Goal: Book appointment/travel/reservation

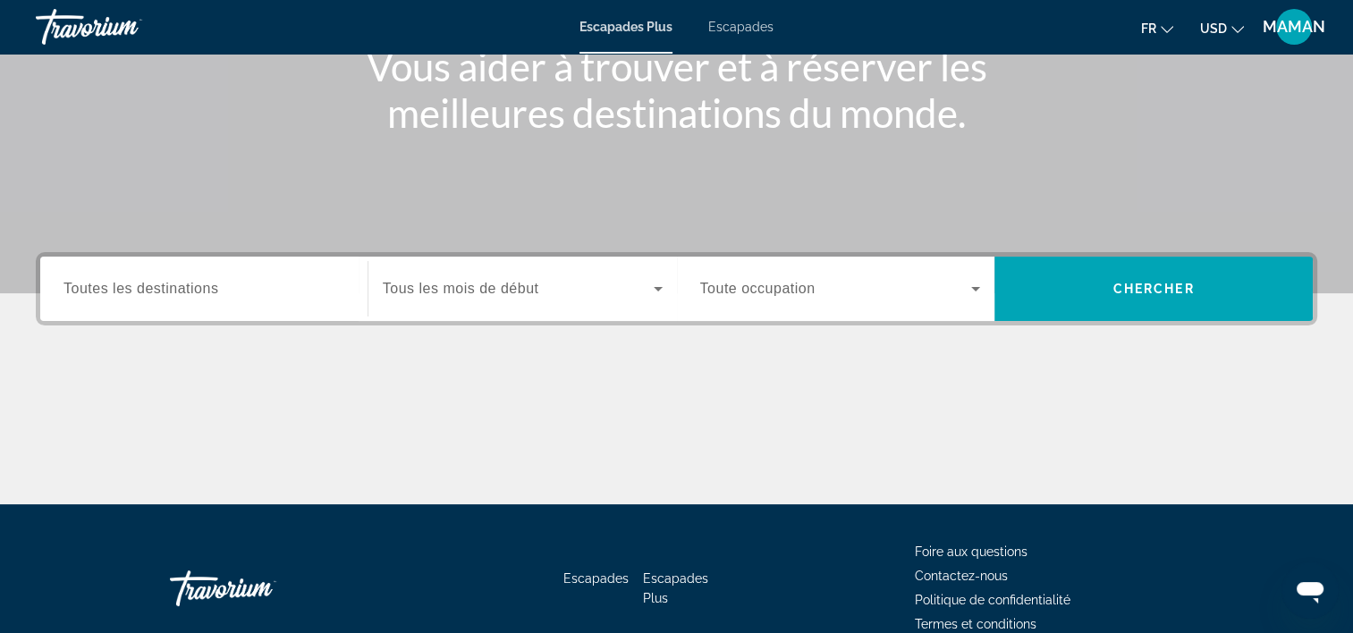
click at [191, 298] on input "Destination Toutes les destinations" at bounding box center [204, 289] width 281 height 21
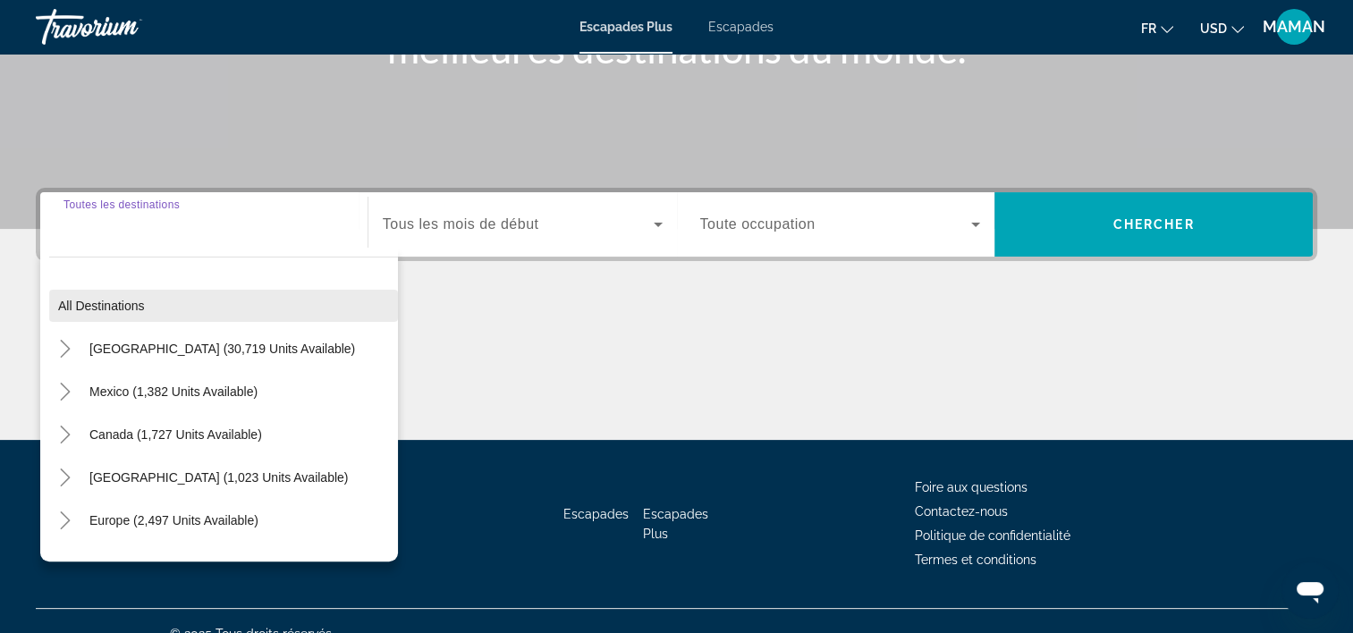
scroll to position [333, 0]
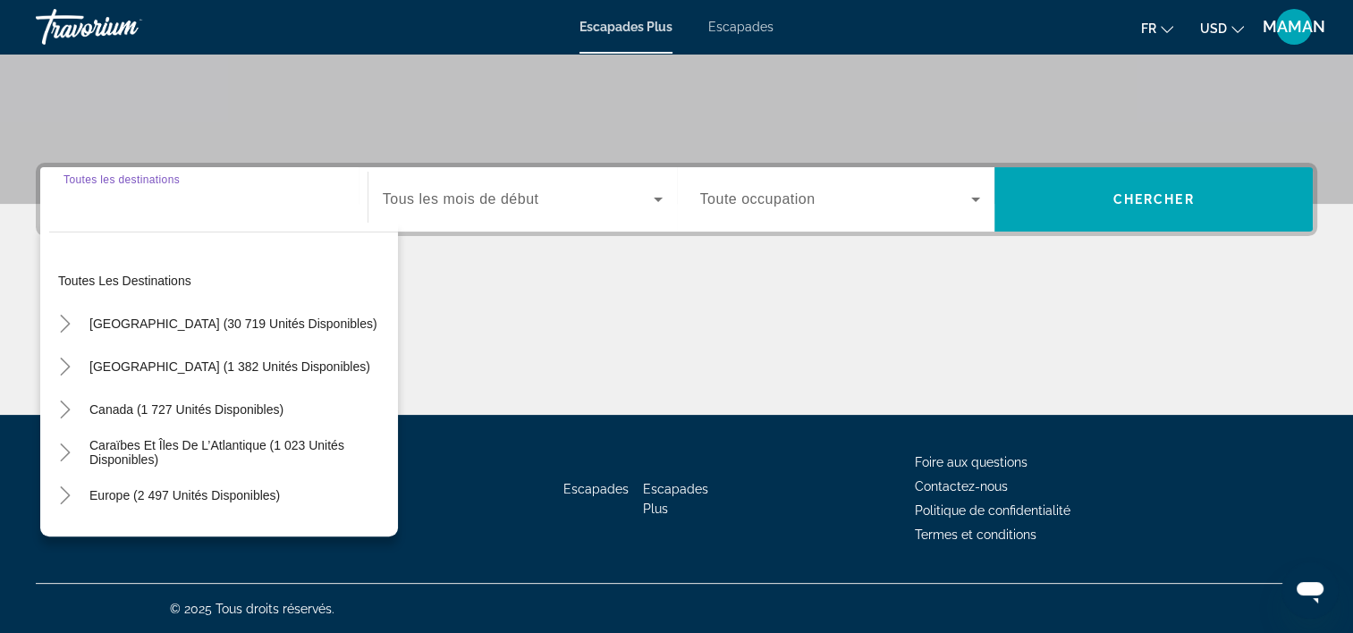
click at [210, 209] on div "Widget de recherche" at bounding box center [204, 199] width 281 height 51
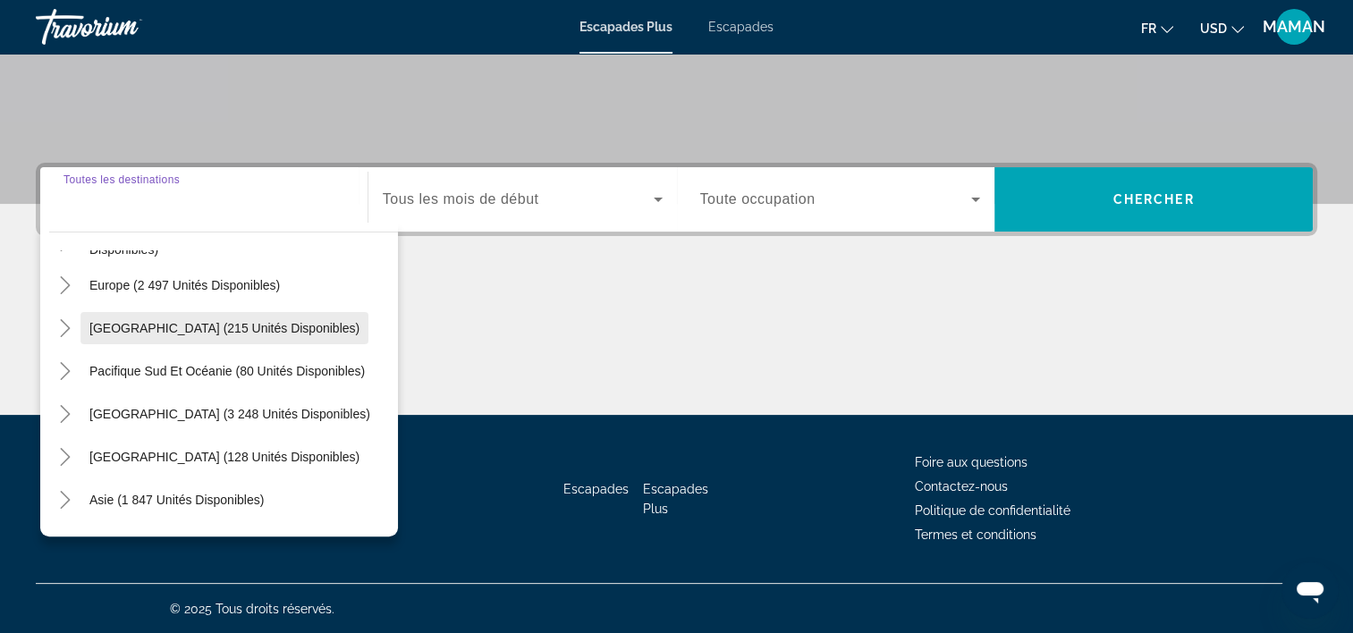
scroll to position [179, 0]
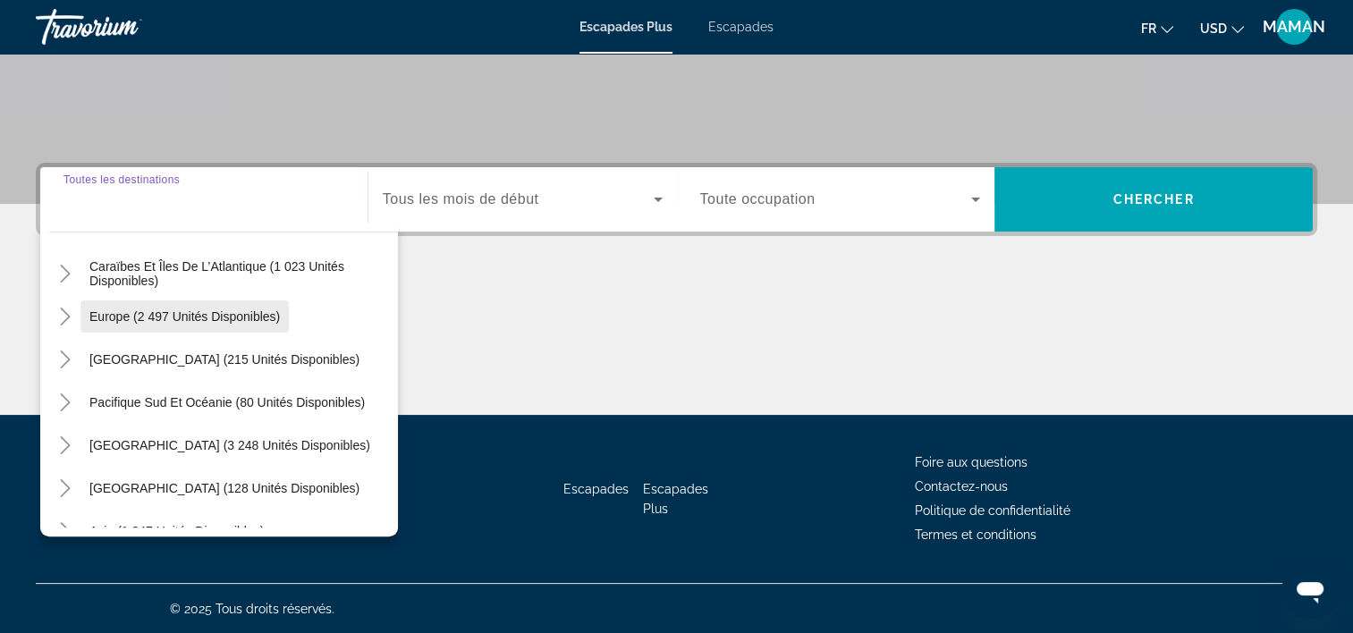
click at [164, 315] on span "Europe (2 497 unités disponibles)" at bounding box center [184, 316] width 191 height 14
type input "**********"
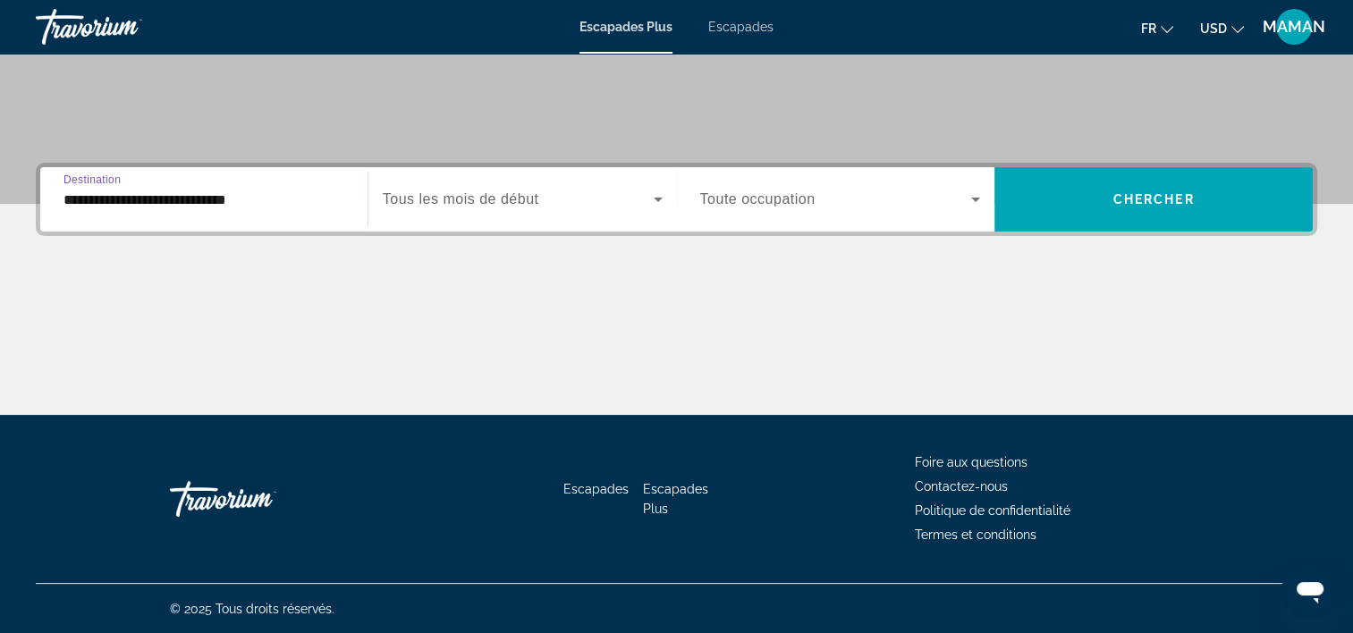
click at [657, 199] on icon "Widget de recherche" at bounding box center [658, 200] width 9 height 4
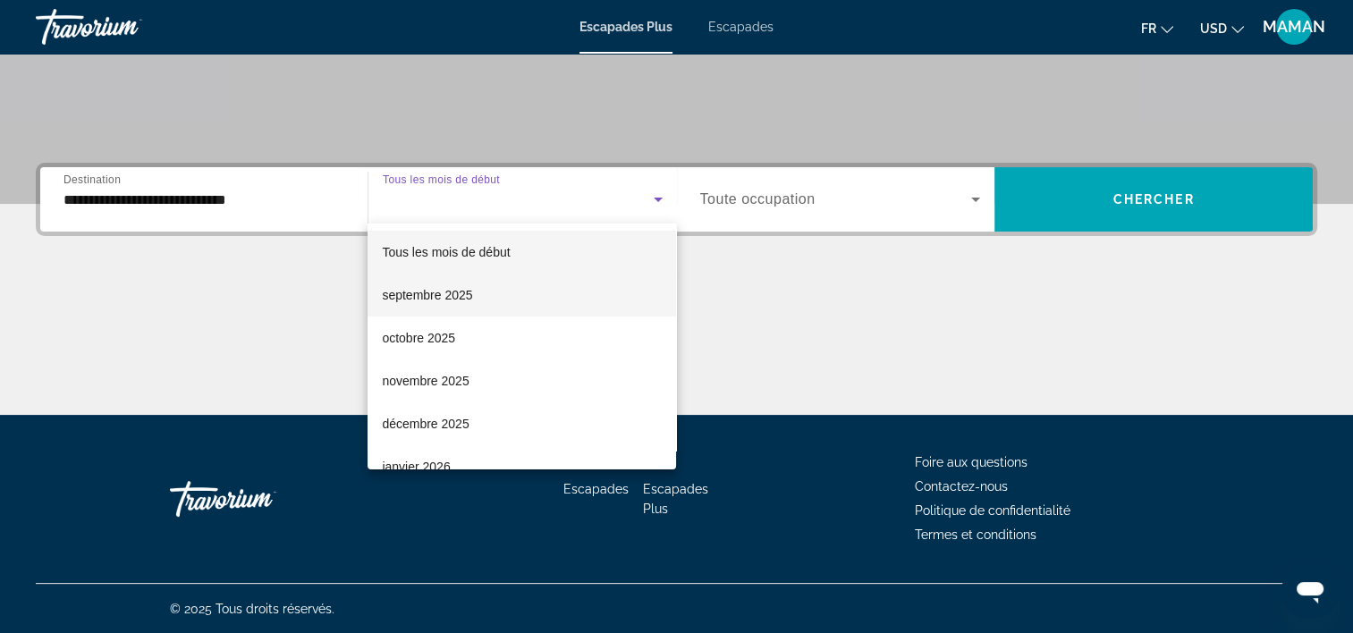
click at [445, 297] on font "septembre 2025" at bounding box center [427, 295] width 90 height 14
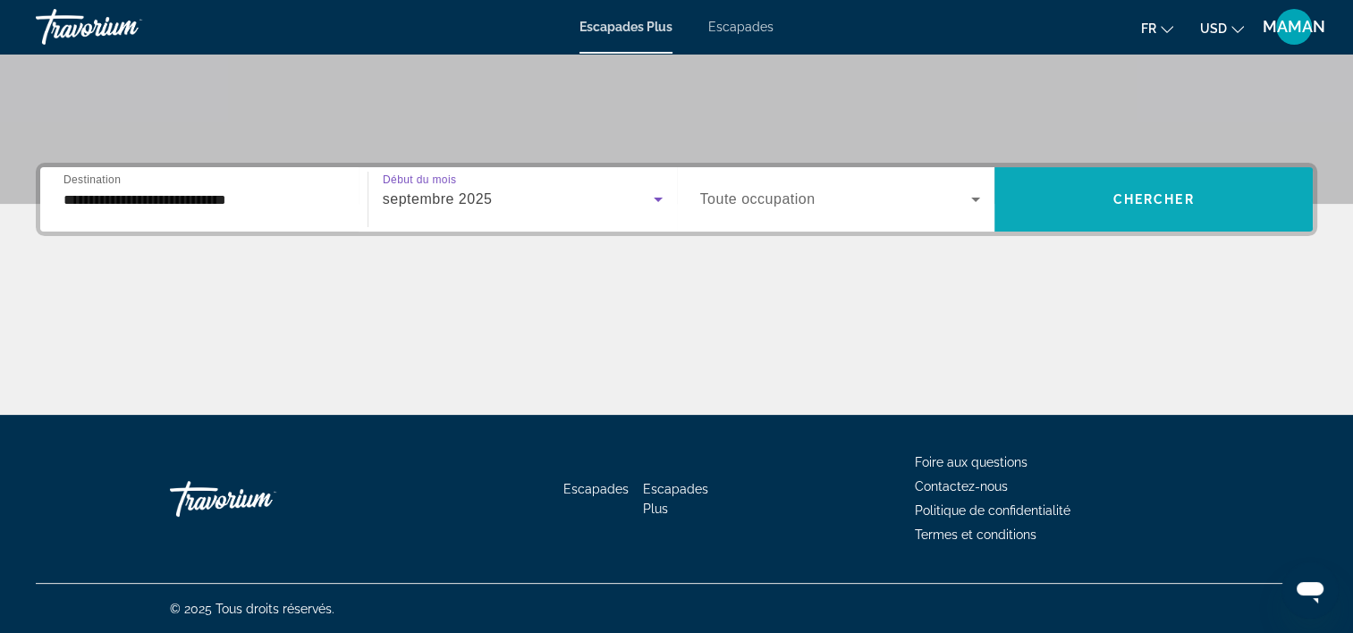
click at [1101, 197] on span "Widget de recherche" at bounding box center [1154, 199] width 318 height 43
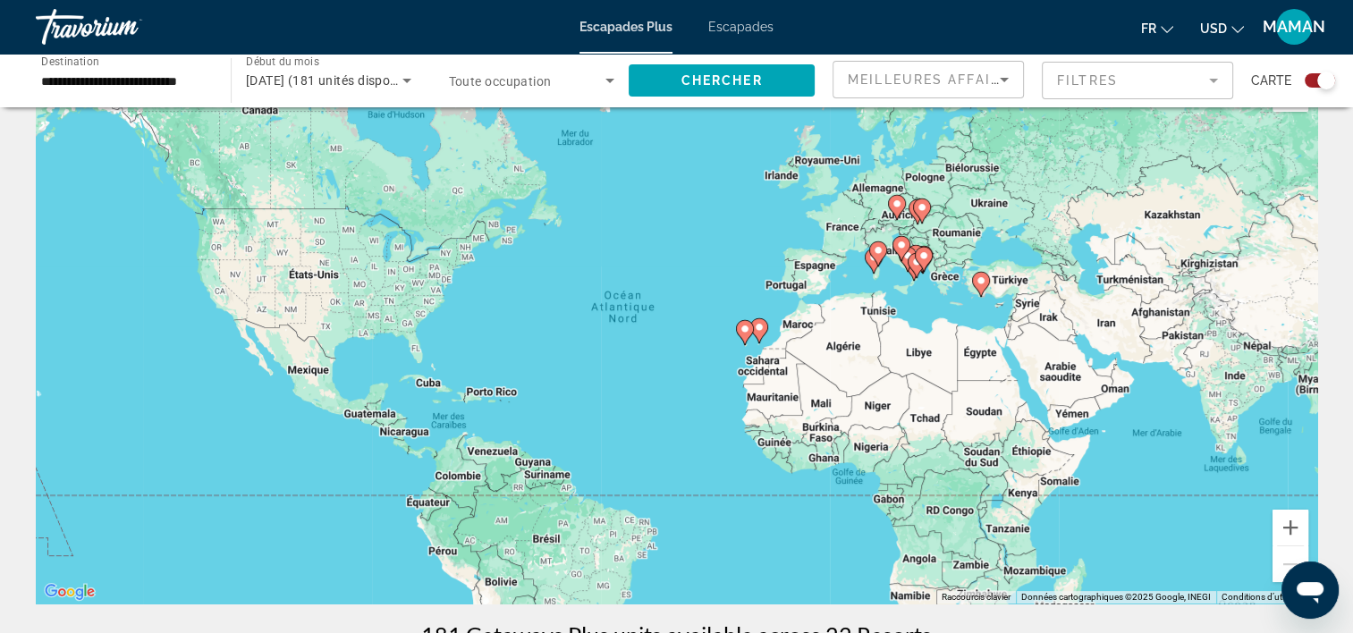
scroll to position [89, 0]
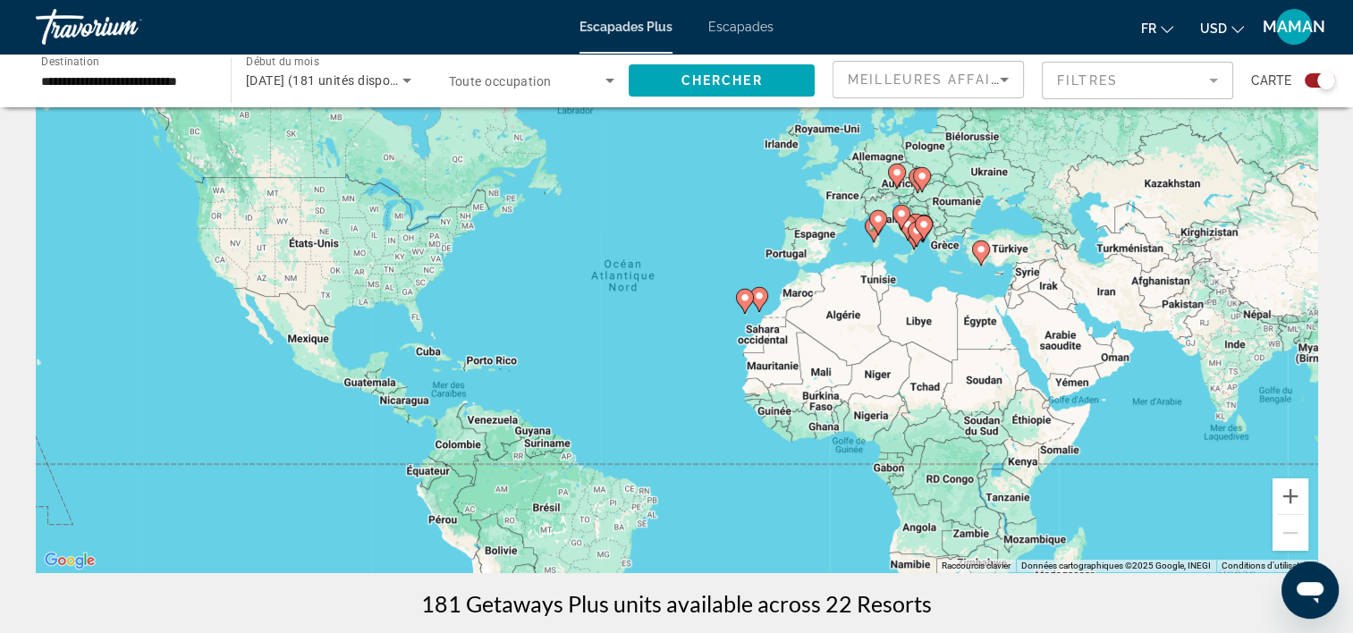
click at [980, 247] on image "Contenu principal" at bounding box center [981, 249] width 11 height 11
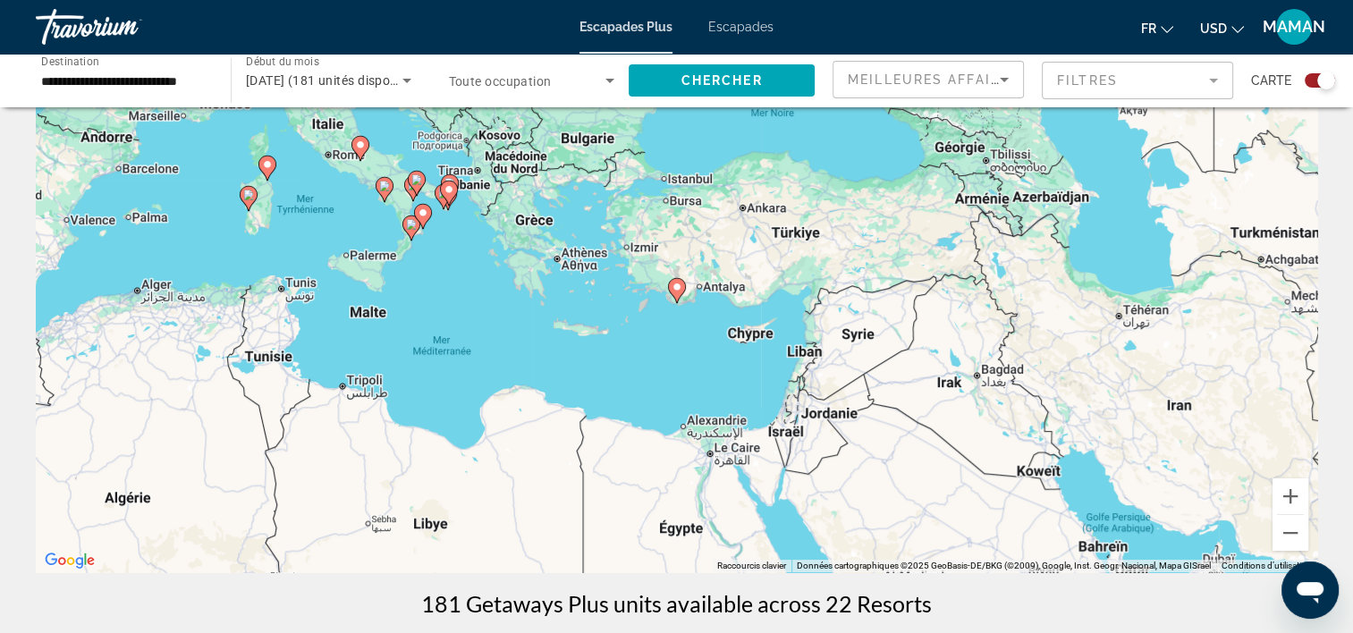
click at [674, 291] on image "Contenu principal" at bounding box center [677, 287] width 11 height 11
type input "**********"
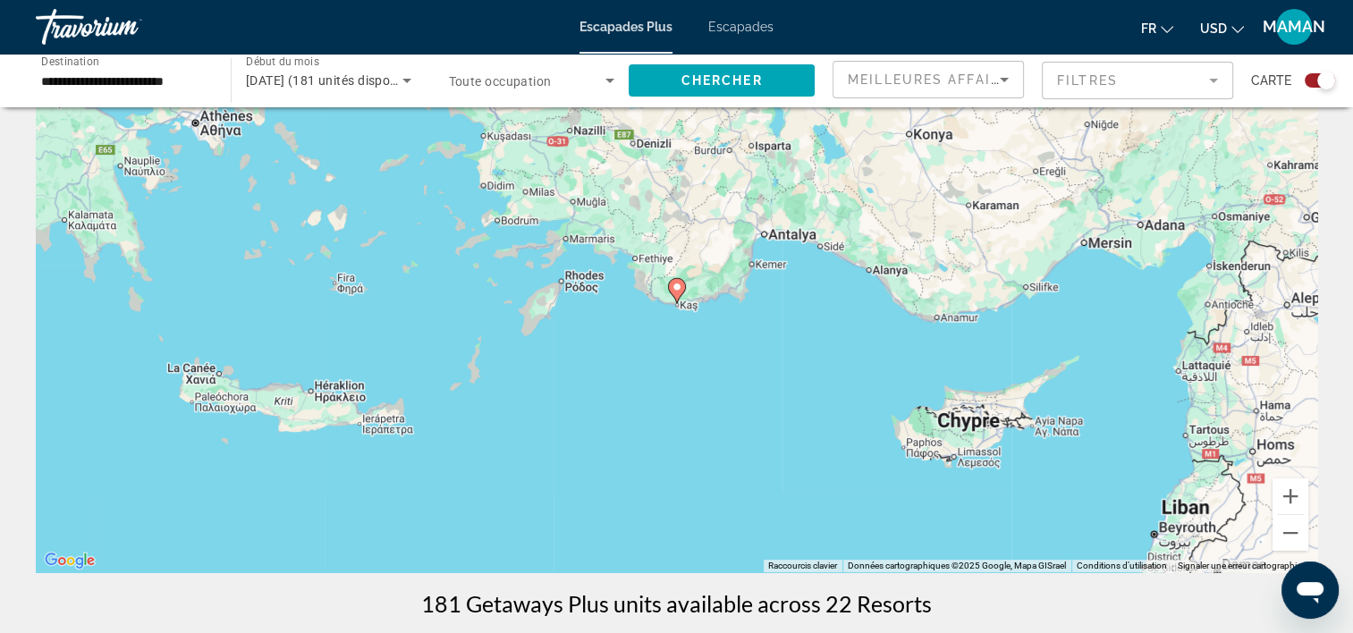
click at [674, 290] on image "Contenu principal" at bounding box center [677, 287] width 11 height 11
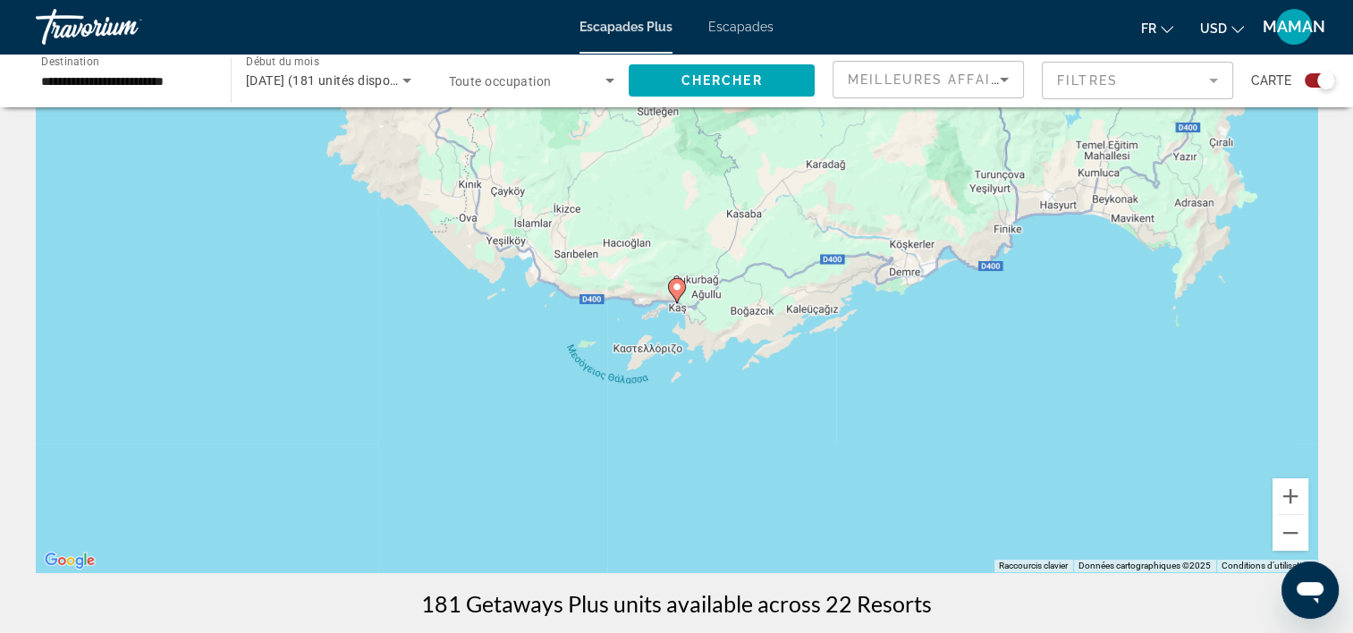
click at [676, 290] on image "Contenu principal" at bounding box center [677, 287] width 11 height 11
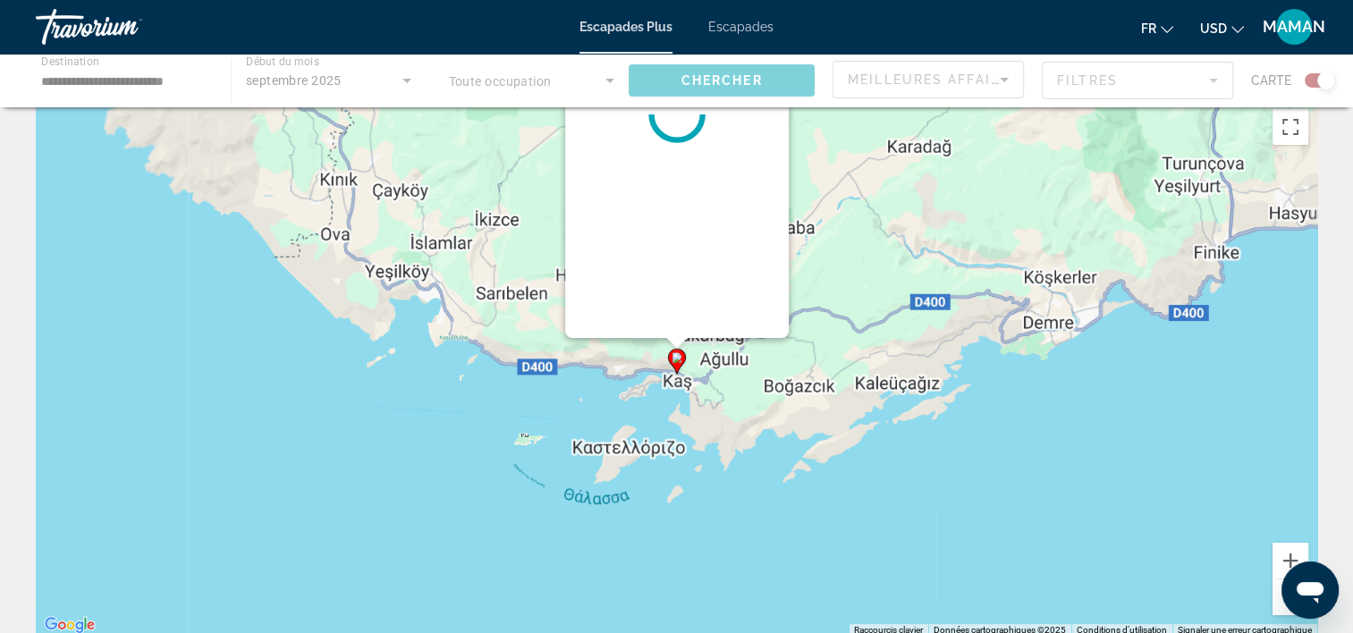
scroll to position [0, 0]
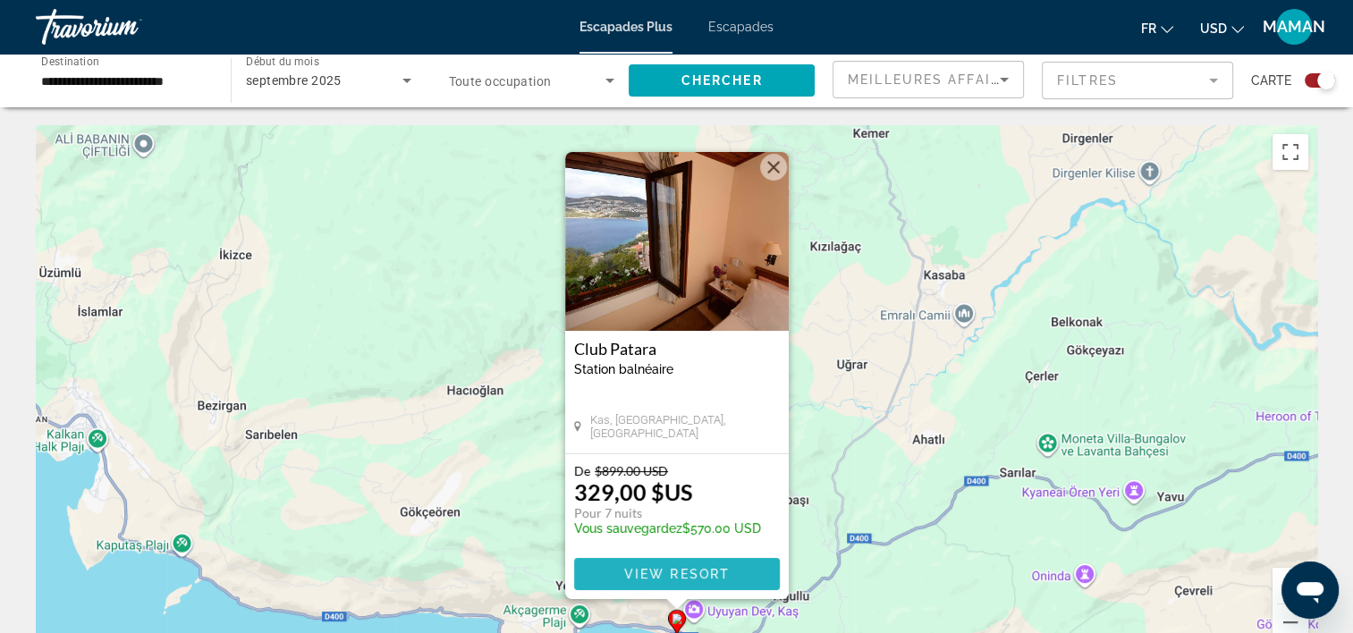
click at [658, 570] on span "View Resort" at bounding box center [676, 574] width 106 height 14
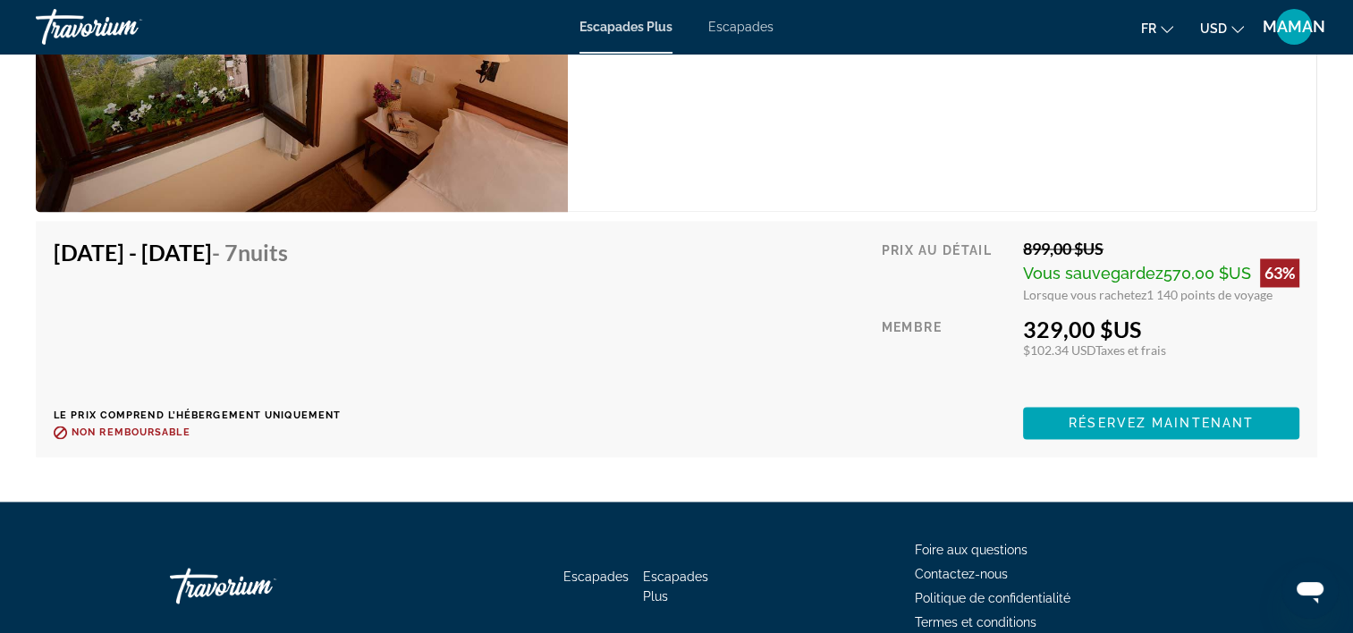
scroll to position [2952, 0]
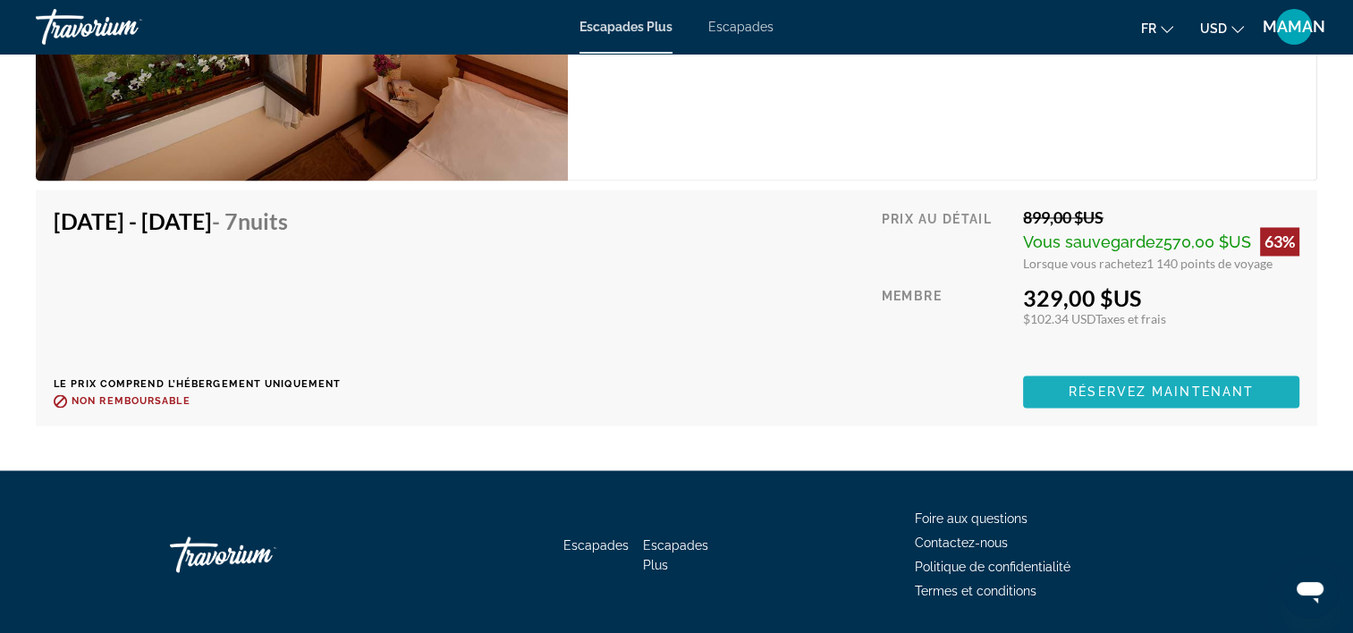
click at [1134, 390] on span "Réservez maintenant" at bounding box center [1161, 392] width 185 height 14
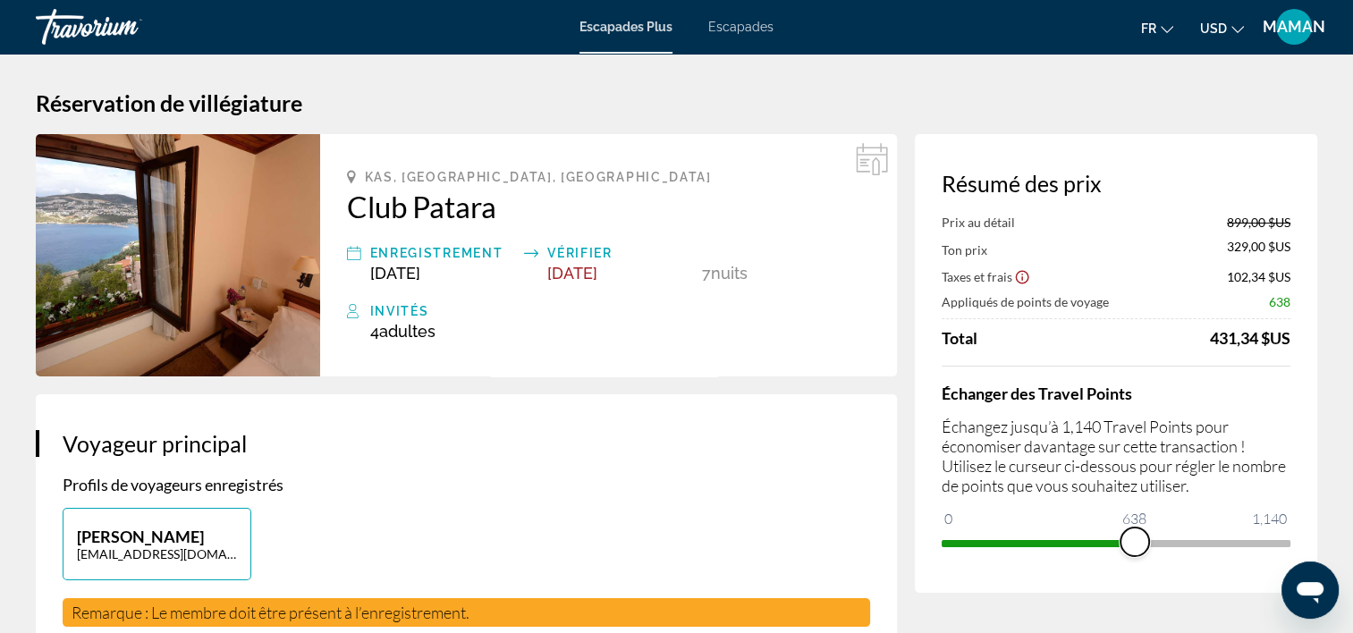
drag, startPoint x: 1276, startPoint y: 542, endPoint x: 1135, endPoint y: 553, distance: 140.8
click at [1135, 553] on span "ngx-slider" at bounding box center [1135, 542] width 29 height 29
drag, startPoint x: 1134, startPoint y: 551, endPoint x: 1302, endPoint y: 540, distance: 168.5
click at [1302, 540] on div "Résumé des prix Prix au détail 899,00 $US Ton prix 580,00 $ US Taxes et frais 1…" at bounding box center [1116, 363] width 403 height 459
